Goal: Information Seeking & Learning: Learn about a topic

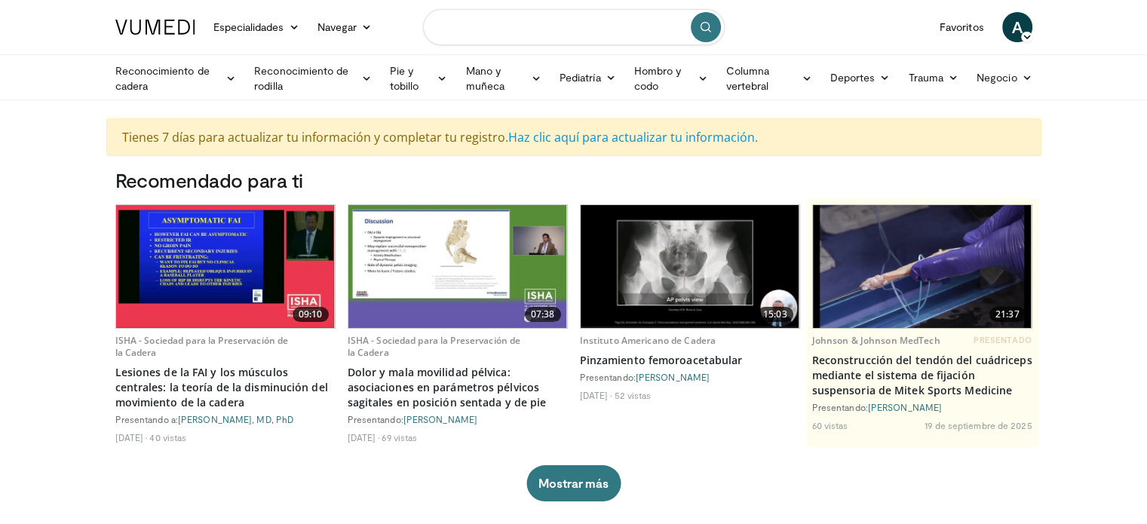
click at [554, 34] on input "Buscar temas, intervenciones" at bounding box center [574, 27] width 302 height 36
type input "**********"
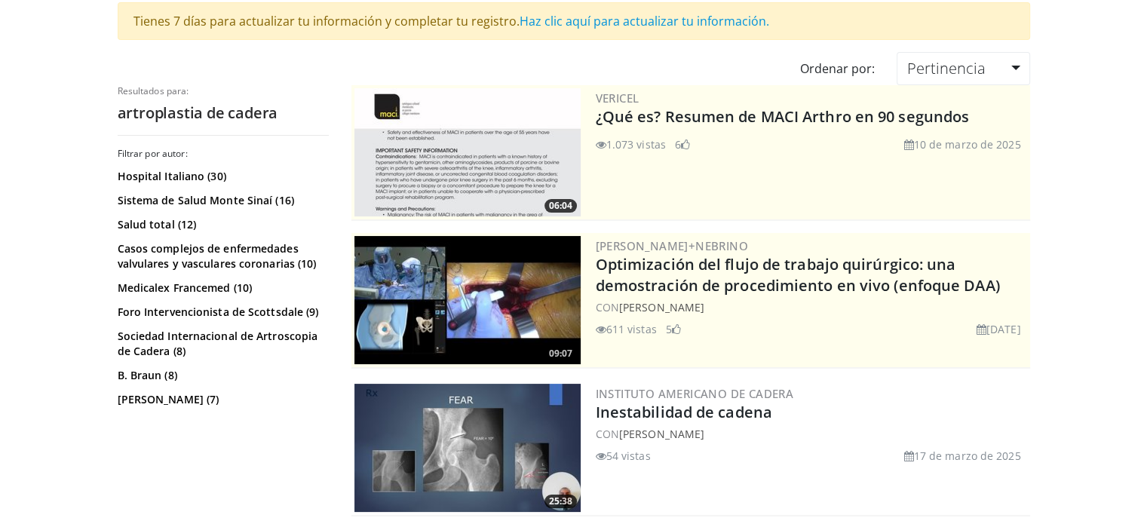
scroll to position [247, 0]
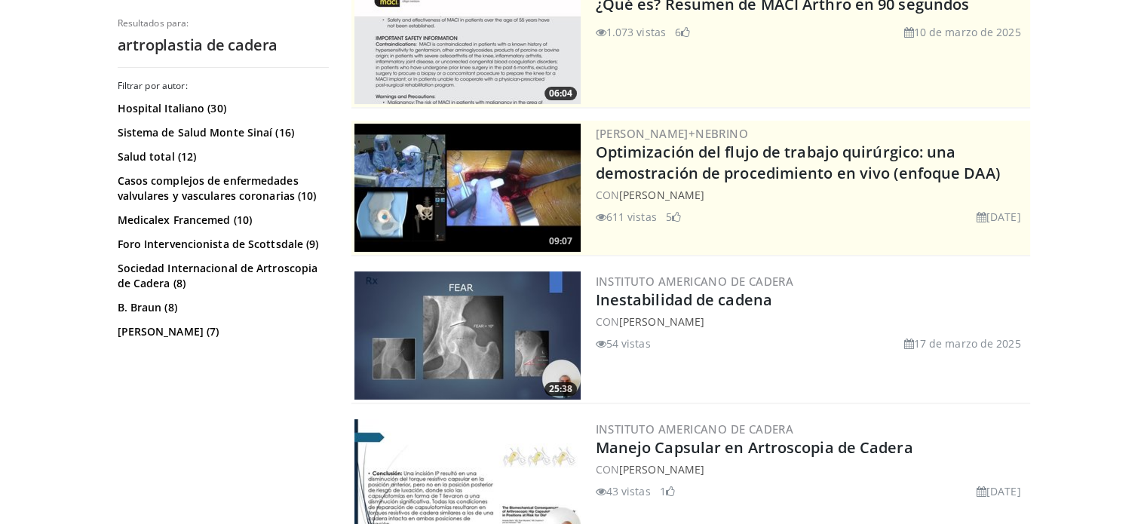
click at [504, 172] on img at bounding box center [468, 188] width 226 height 128
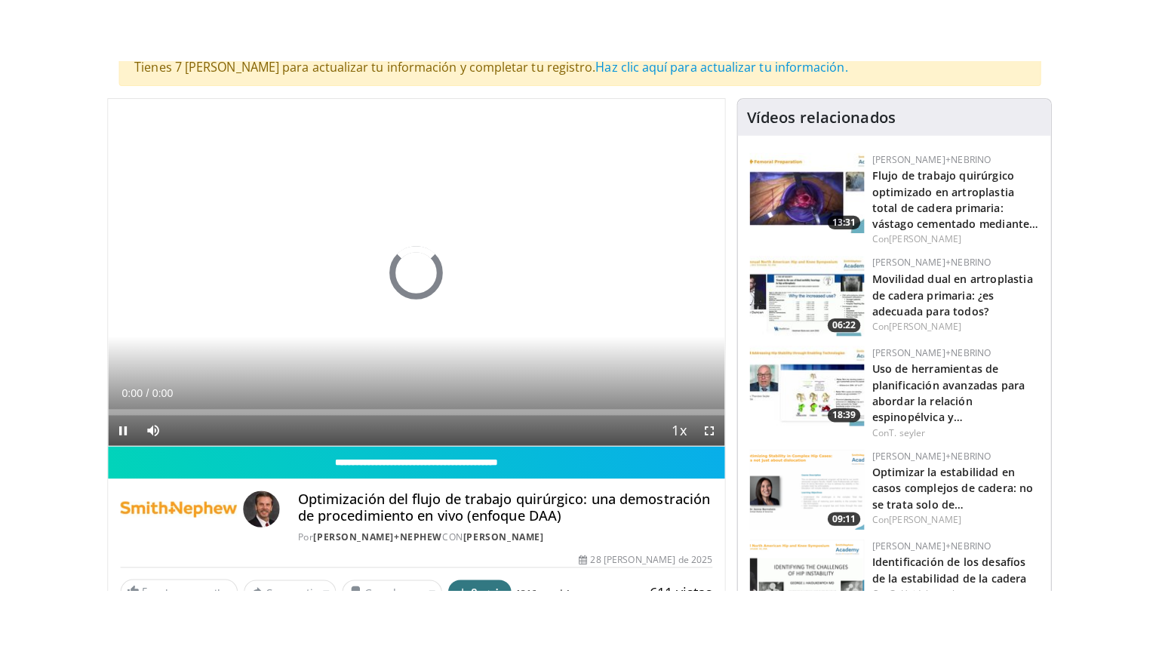
scroll to position [178, 0]
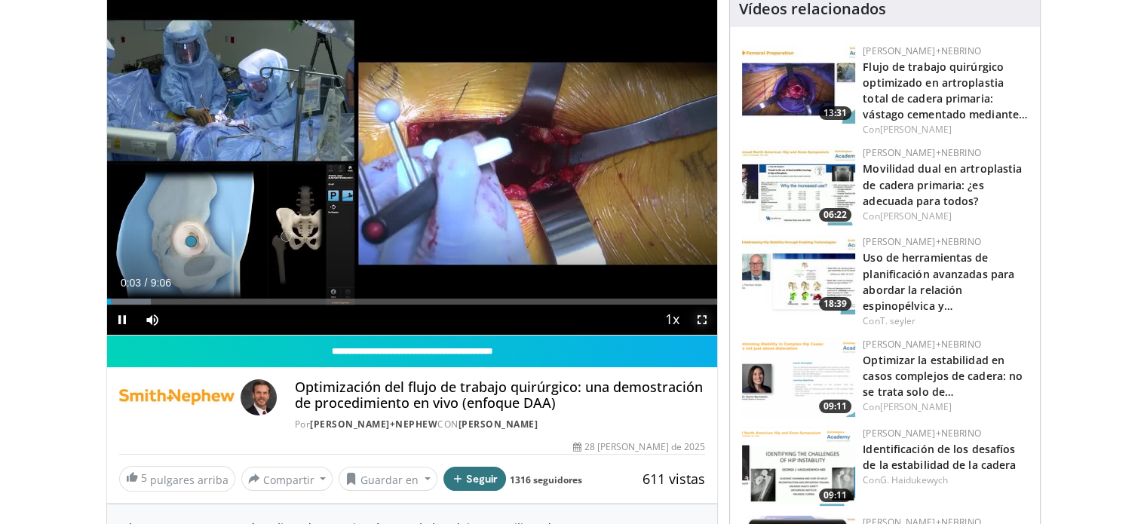
click at [698, 318] on span "Video Player" at bounding box center [702, 320] width 30 height 30
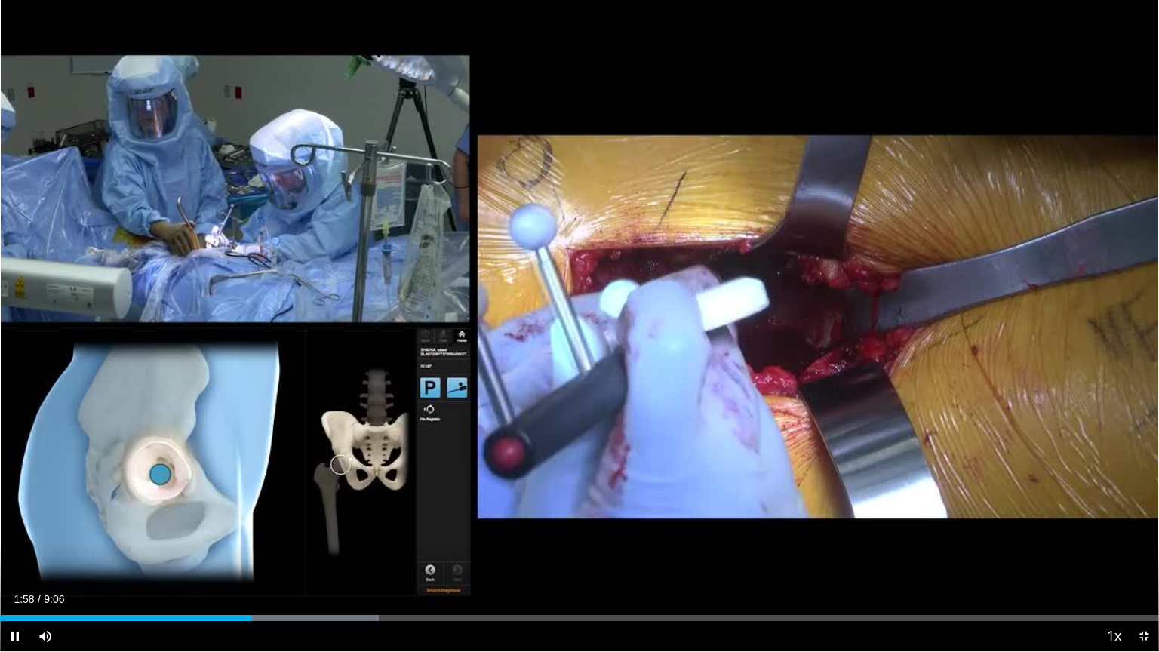
click at [363, 523] on div "Current Time 1:58 / Duration 9:06 Pause Skip Backward Skip Forward Mute 39% Loa…" at bounding box center [579, 636] width 1159 height 30
click at [380, 523] on div "Loaded : 32.99% 1:59 3:02" at bounding box center [579, 613] width 1159 height 14
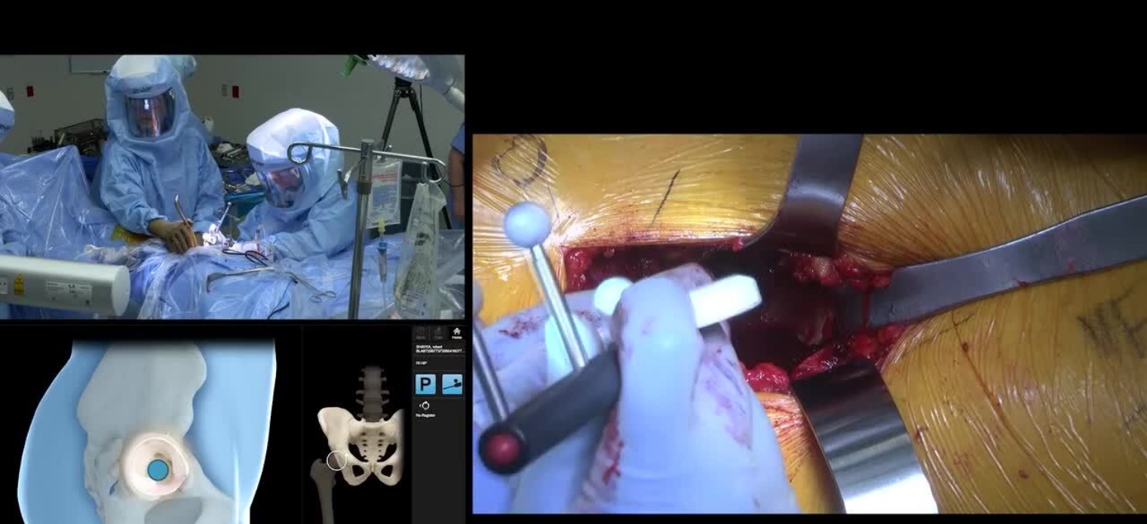
scroll to position [93, 0]
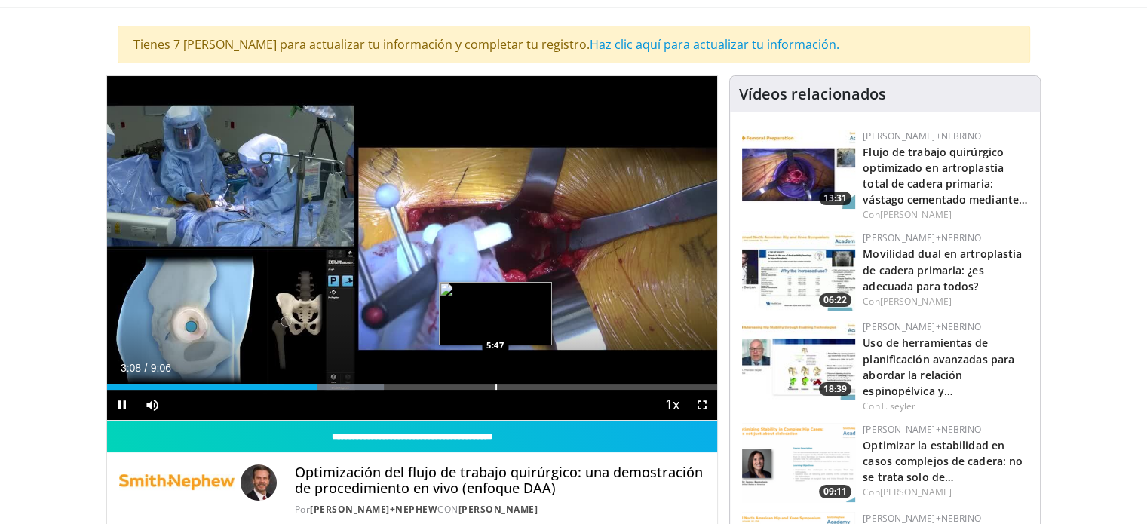
click at [492, 380] on div "Loaded : 45.40% 3:08 5:47" at bounding box center [412, 383] width 611 height 14
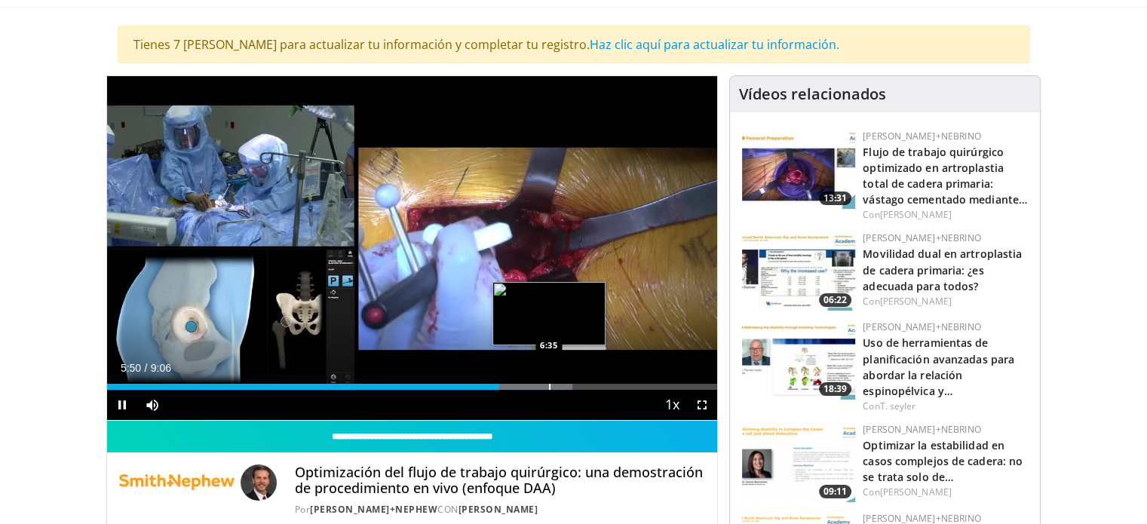
click at [549, 385] on div "Progress Bar" at bounding box center [550, 387] width 2 height 6
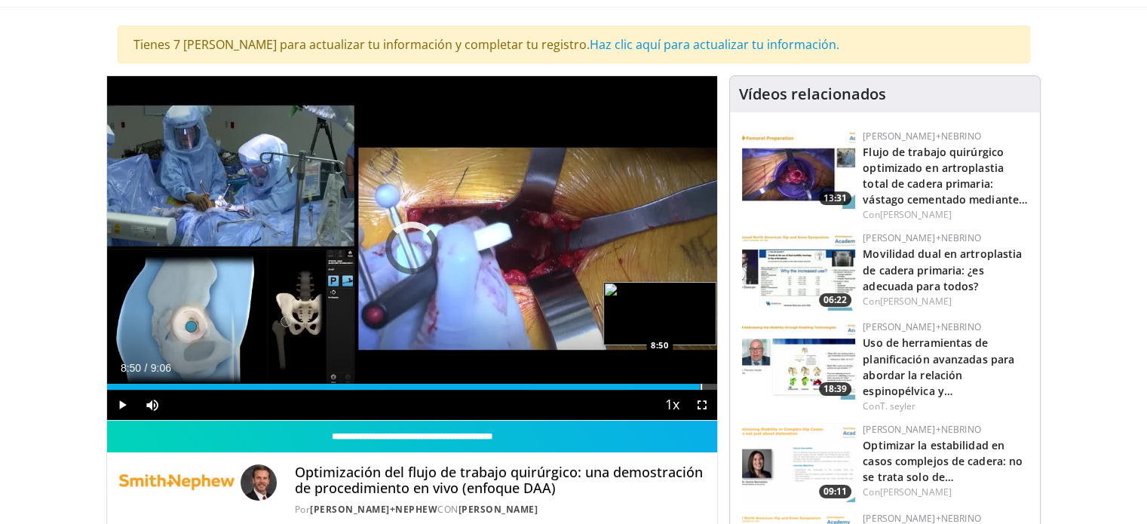
click at [701, 387] on div "Progress Bar" at bounding box center [702, 387] width 2 height 6
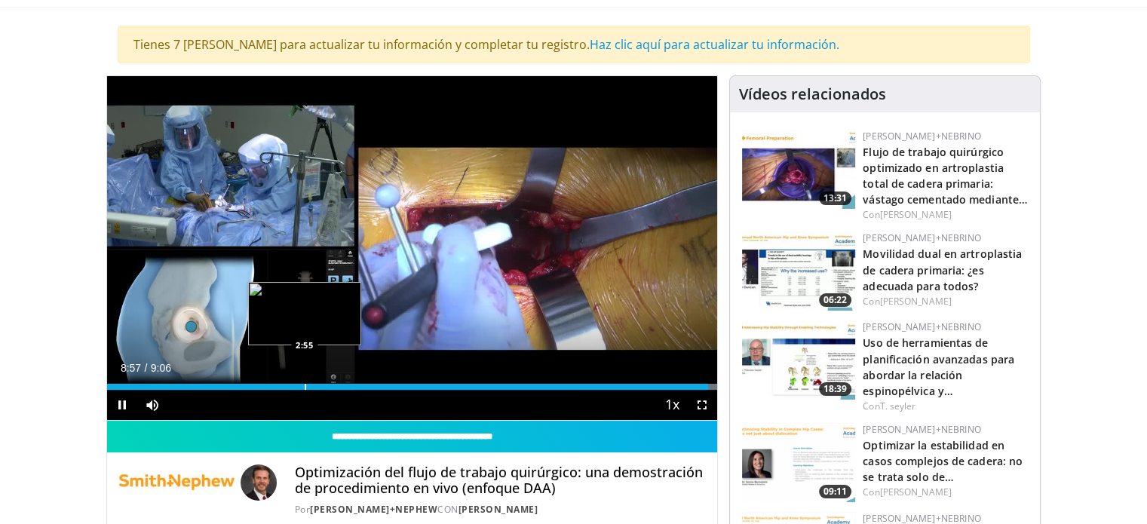
click at [304, 379] on div "Loaded : 100.00% 8:57 2:55" at bounding box center [412, 383] width 611 height 14
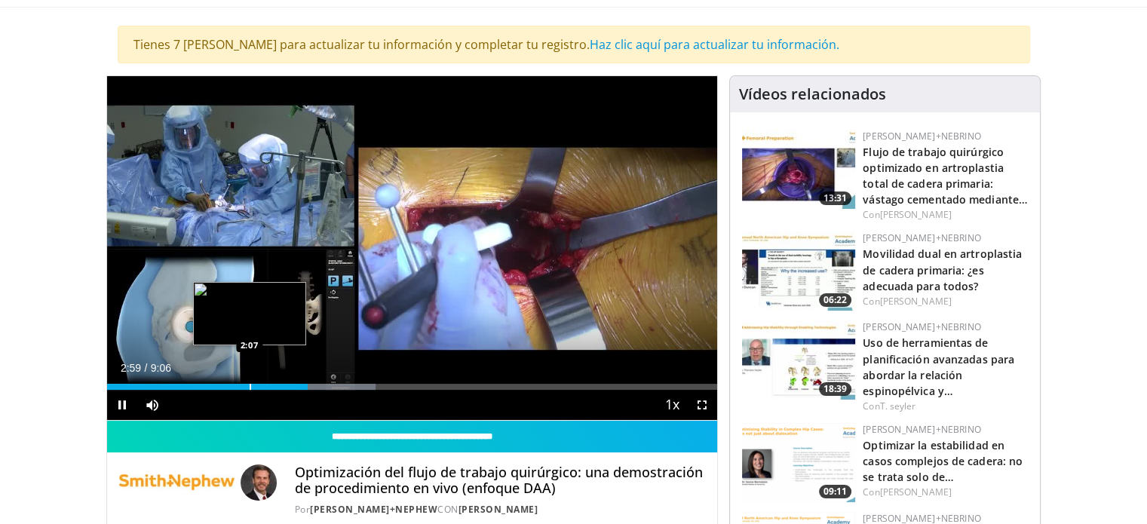
click at [250, 386] on div "Progress Bar" at bounding box center [251, 387] width 2 height 6
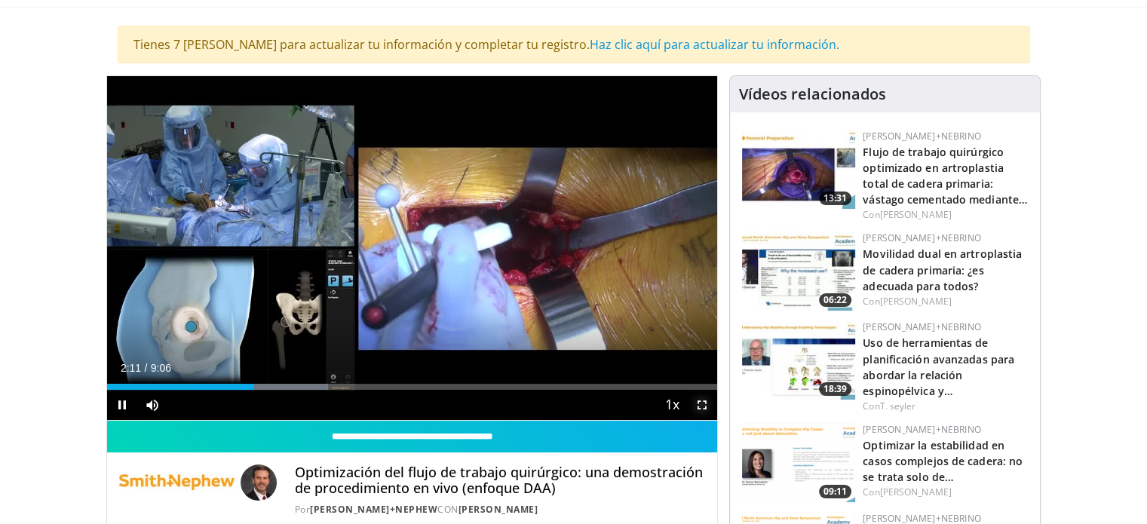
click at [699, 409] on span "Video Player" at bounding box center [702, 405] width 30 height 30
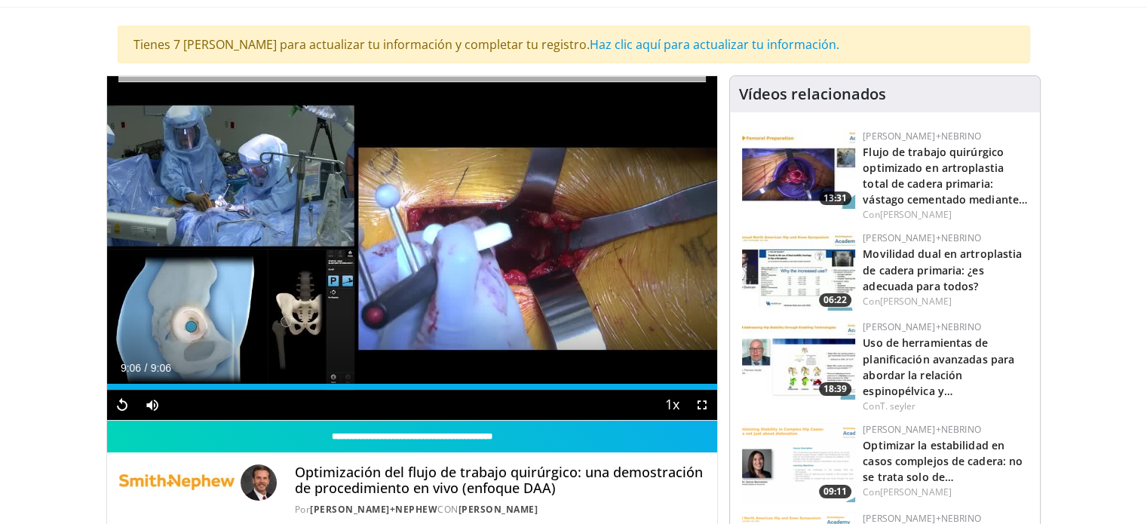
click at [781, 175] on img at bounding box center [798, 169] width 113 height 79
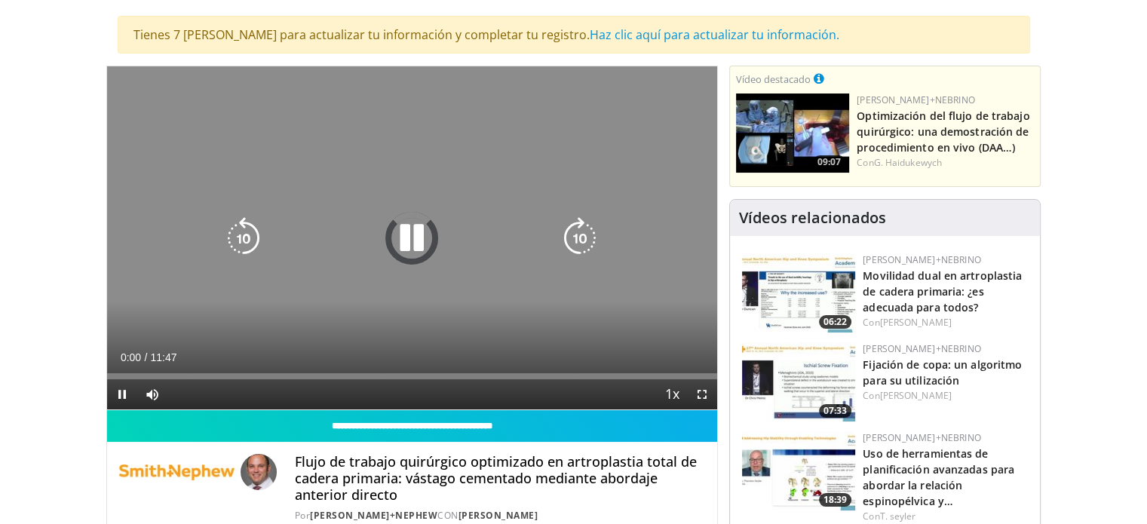
scroll to position [106, 0]
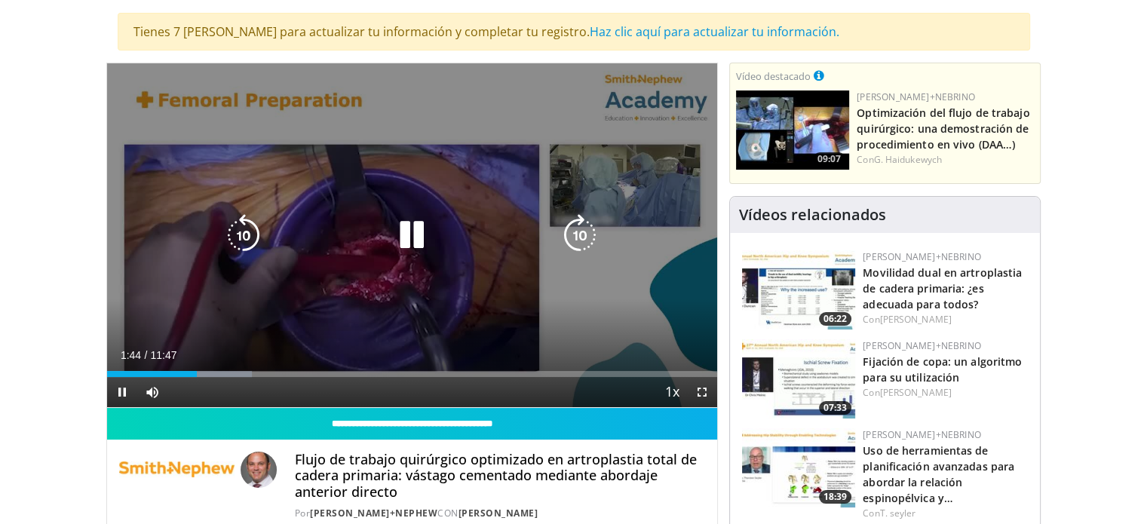
click at [419, 223] on icon "Video Player" at bounding box center [412, 235] width 42 height 42
click at [419, 162] on div "10 seconds Tap to unmute" at bounding box center [412, 235] width 611 height 344
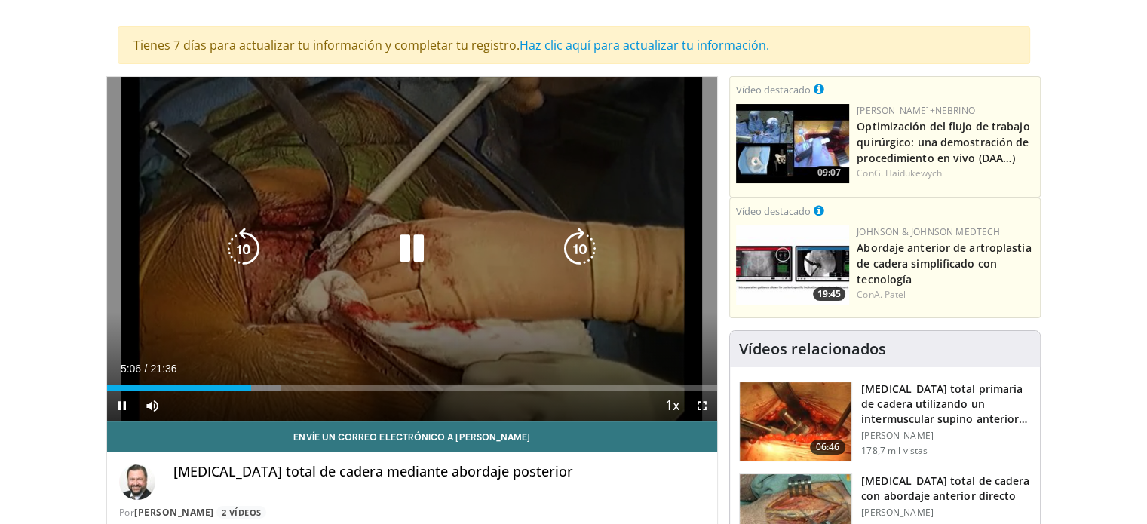
scroll to position [112, 0]
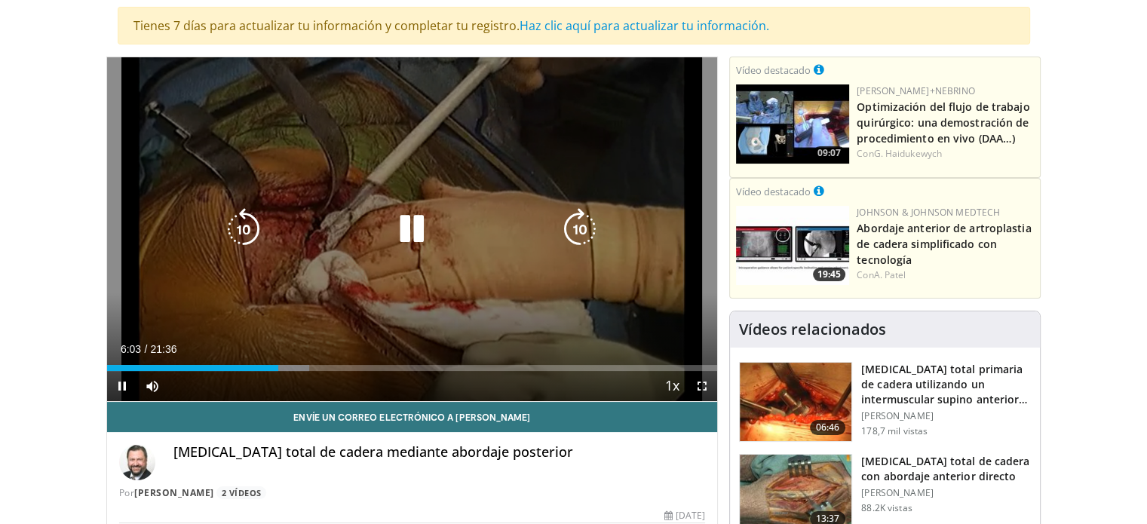
click at [407, 227] on icon "Video Player" at bounding box center [412, 229] width 42 height 42
click at [274, 104] on div "10 seconds Tap to unmute" at bounding box center [412, 229] width 611 height 344
click at [412, 223] on icon "Video Player" at bounding box center [412, 229] width 42 height 42
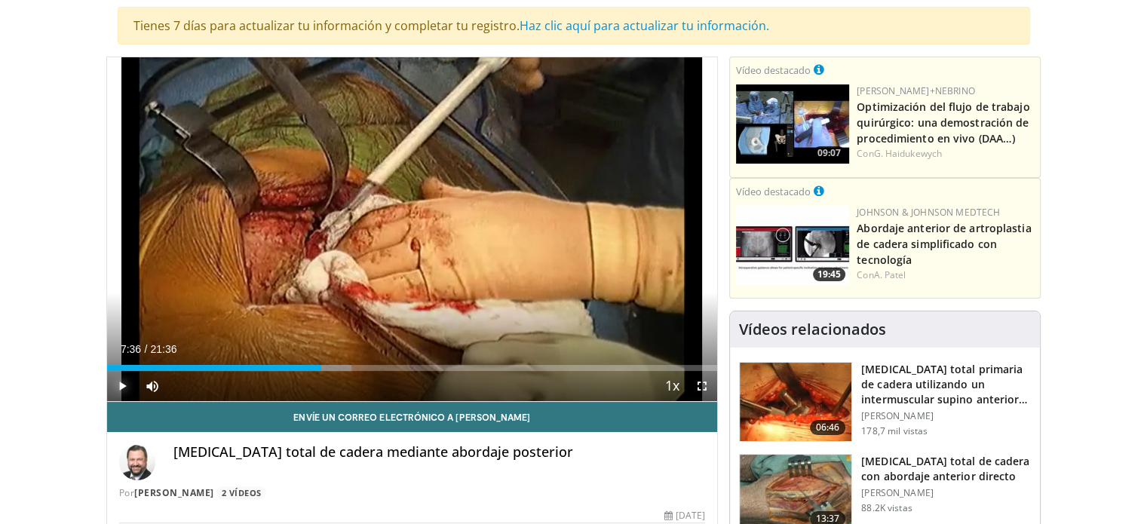
click at [121, 382] on span "Video Player" at bounding box center [122, 386] width 30 height 30
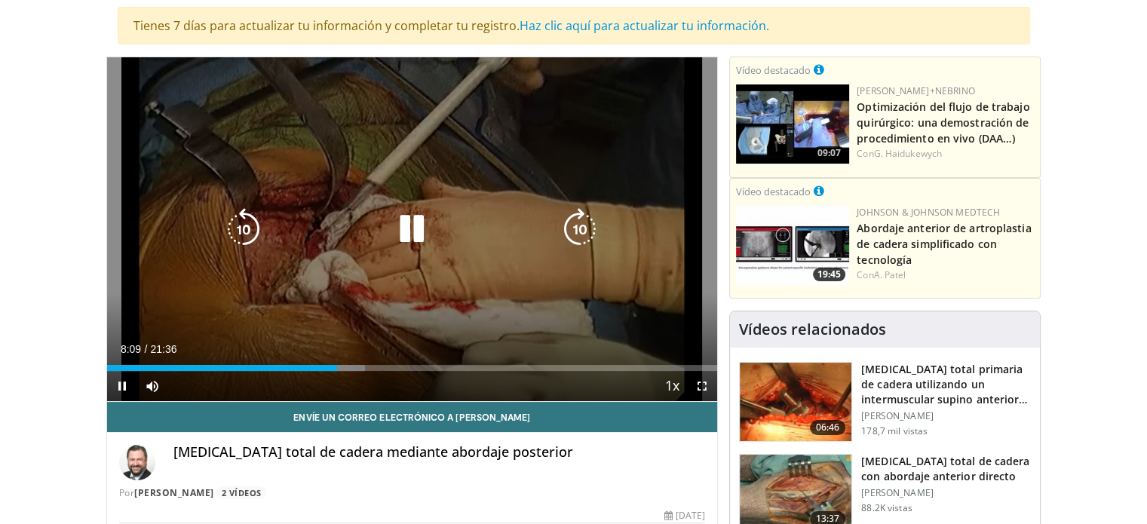
drag, startPoint x: 419, startPoint y: 235, endPoint x: 435, endPoint y: 149, distance: 87.6
click at [435, 149] on div "10 seconds Tap to unmute" at bounding box center [412, 229] width 611 height 344
